Goal: Transaction & Acquisition: Purchase product/service

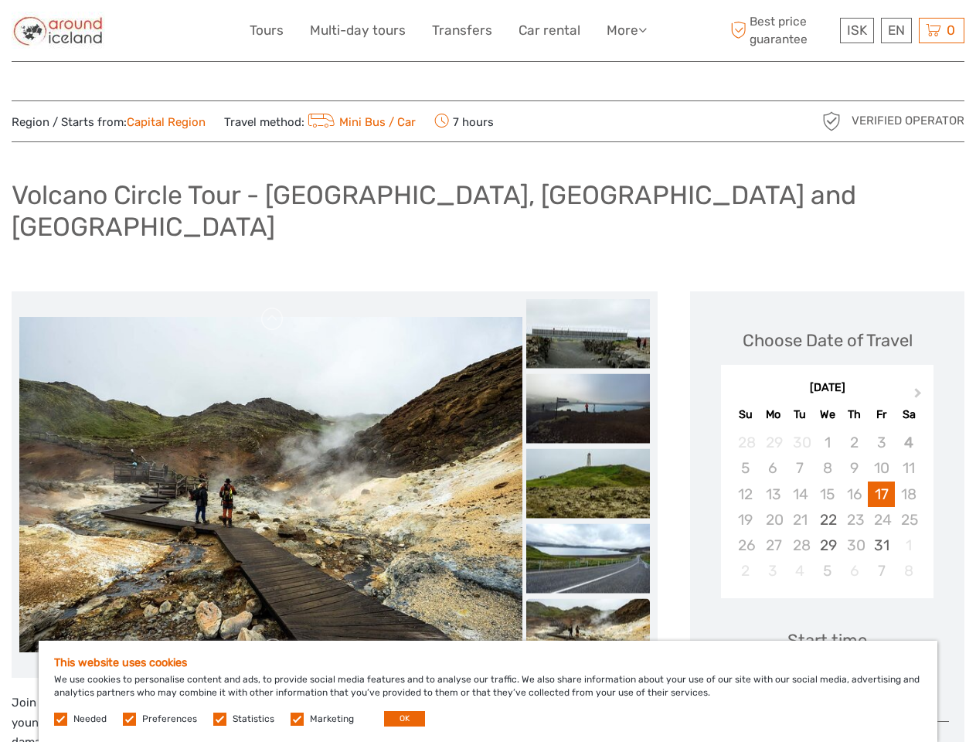
click at [625, 30] on link "More" at bounding box center [627, 30] width 40 height 22
click at [644, 29] on icon at bounding box center [642, 29] width 9 height 13
click at [856, 30] on span "ISK" at bounding box center [857, 29] width 20 height 15
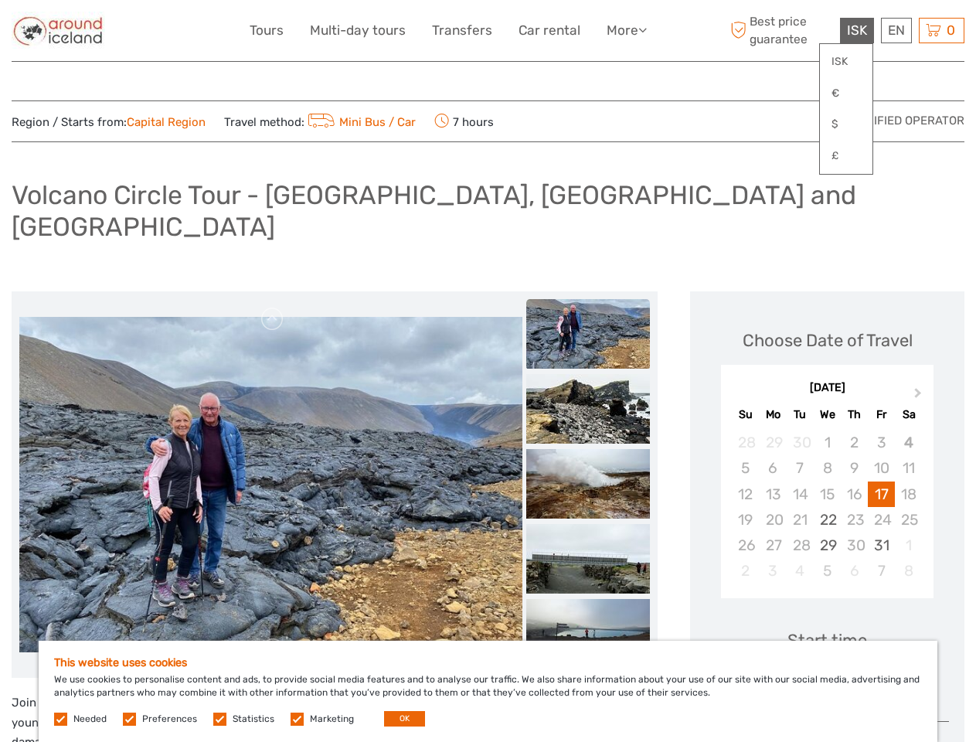
click at [896, 30] on div "EN English Español Deutsch" at bounding box center [896, 31] width 31 height 26
click at [941, 30] on div "0 Items Total 0 ISK Checkout The shopping cart is empty." at bounding box center [942, 31] width 46 height 26
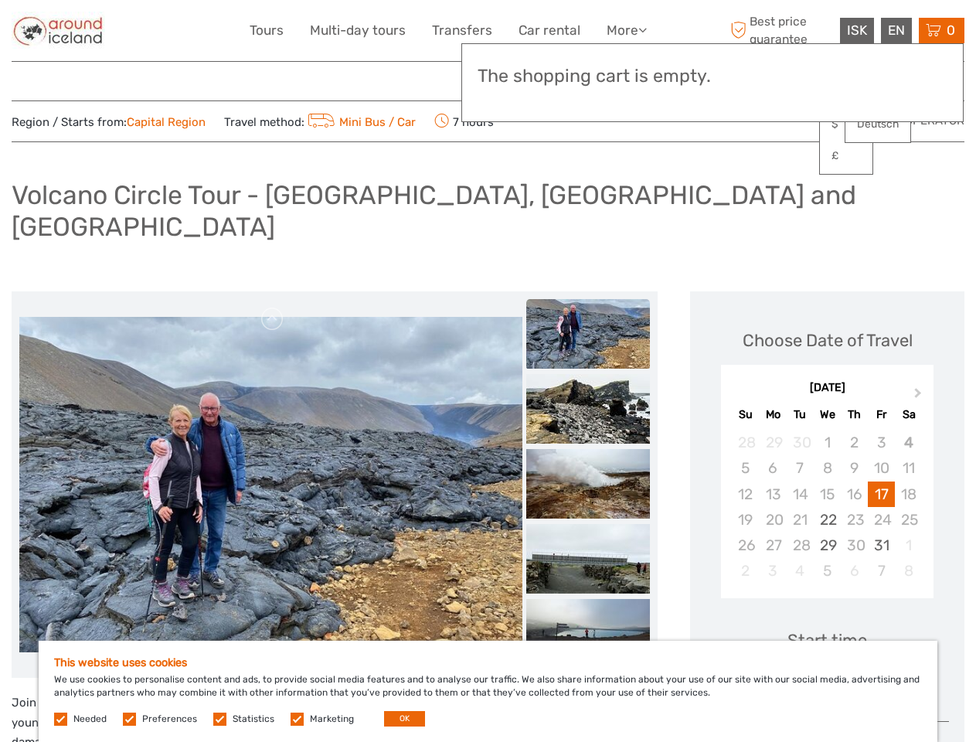
click at [271, 454] on img at bounding box center [270, 484] width 503 height 335
click at [273, 307] on link at bounding box center [272, 319] width 25 height 25
click at [273, 619] on img at bounding box center [270, 484] width 503 height 335
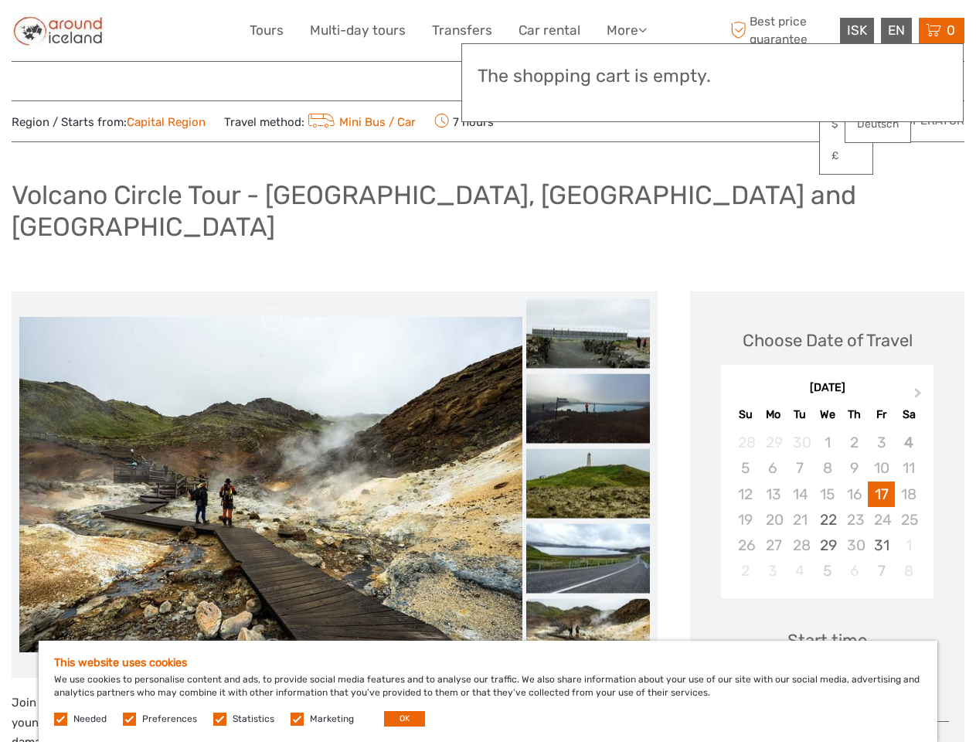
click at [588, 78] on h3 "The shopping cart is empty." at bounding box center [713, 77] width 470 height 22
click at [588, 77] on h3 "The shopping cart is empty." at bounding box center [713, 77] width 470 height 22
